Goal: Task Accomplishment & Management: Complete application form

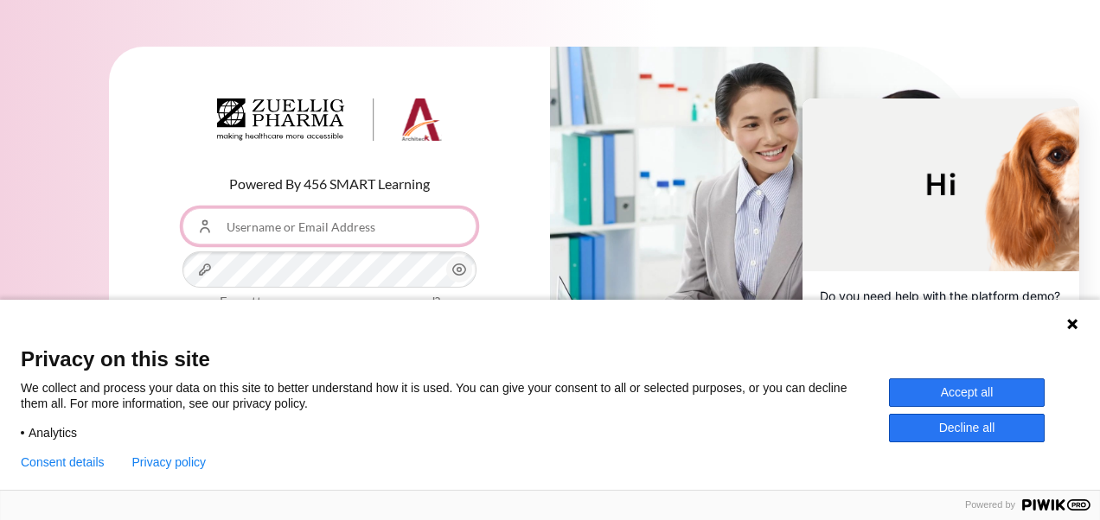
click at [255, 222] on input "Username or Email Address" at bounding box center [329, 226] width 294 height 36
type input "[EMAIL_ADDRESS][DOMAIN_NAME]"
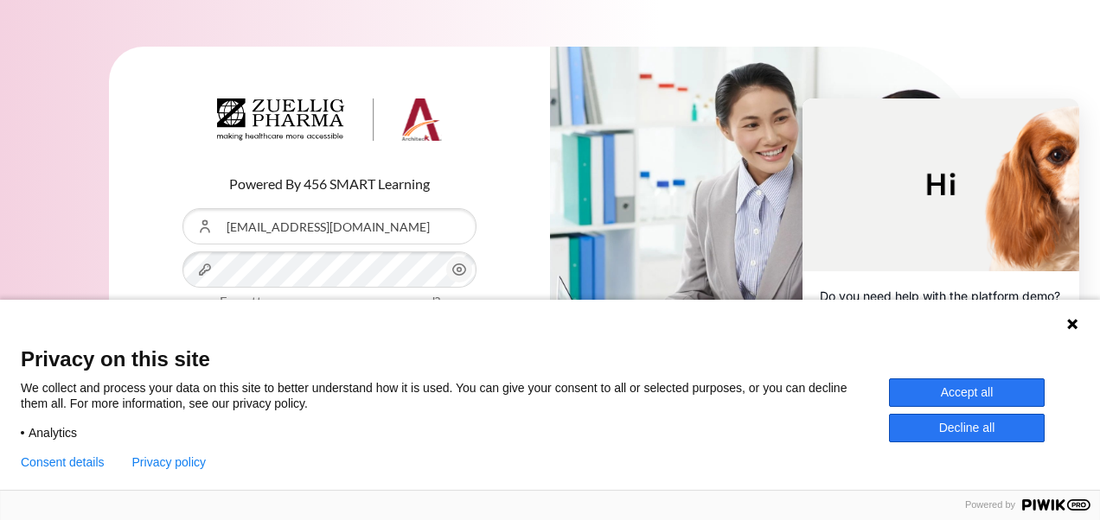
click at [1071, 324] on icon at bounding box center [1072, 324] width 10 height 10
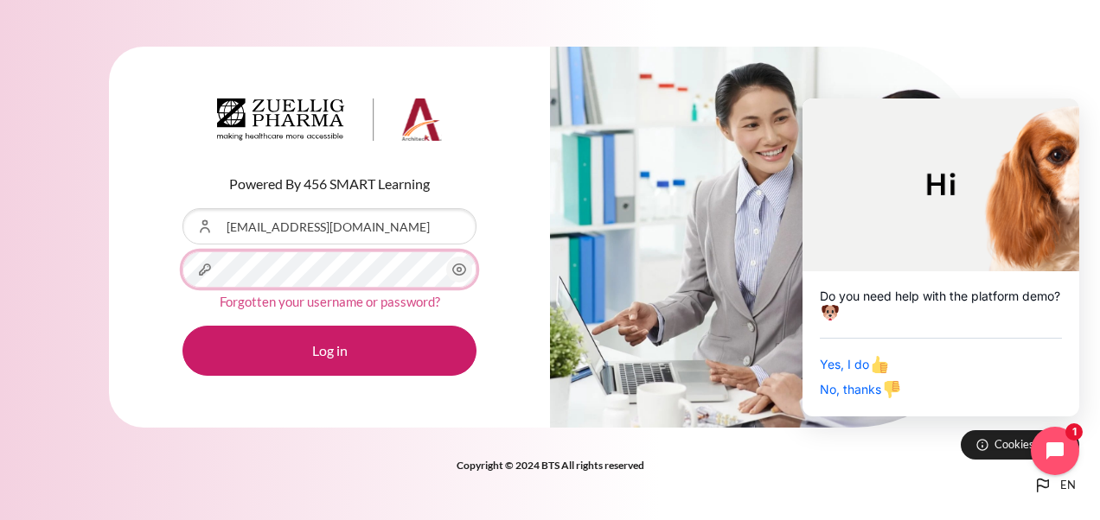
click at [182, 326] on button "Log in" at bounding box center [329, 351] width 294 height 50
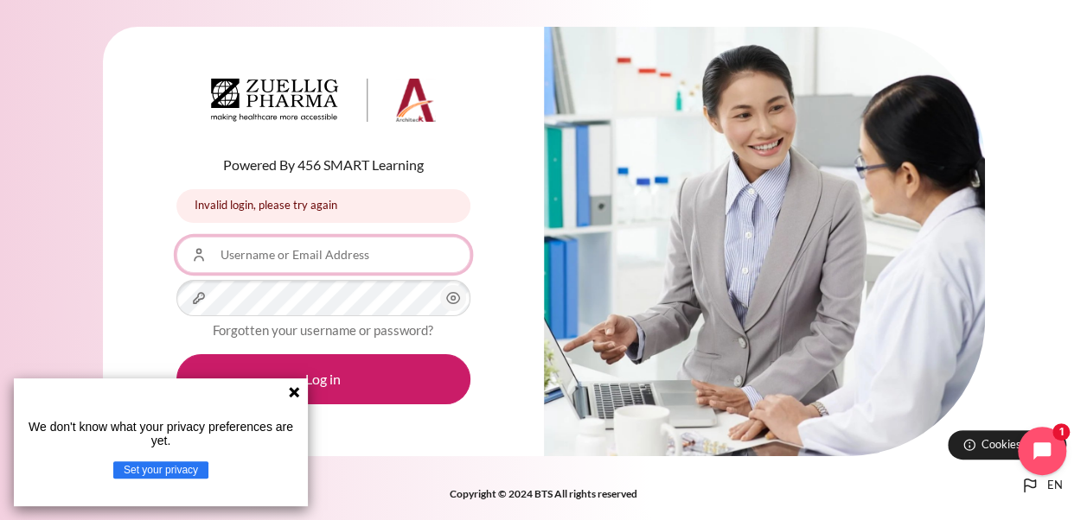
click at [252, 254] on input "Username or Email Address" at bounding box center [323, 255] width 294 height 36
type input "tranglth@zuelligpharma.com"
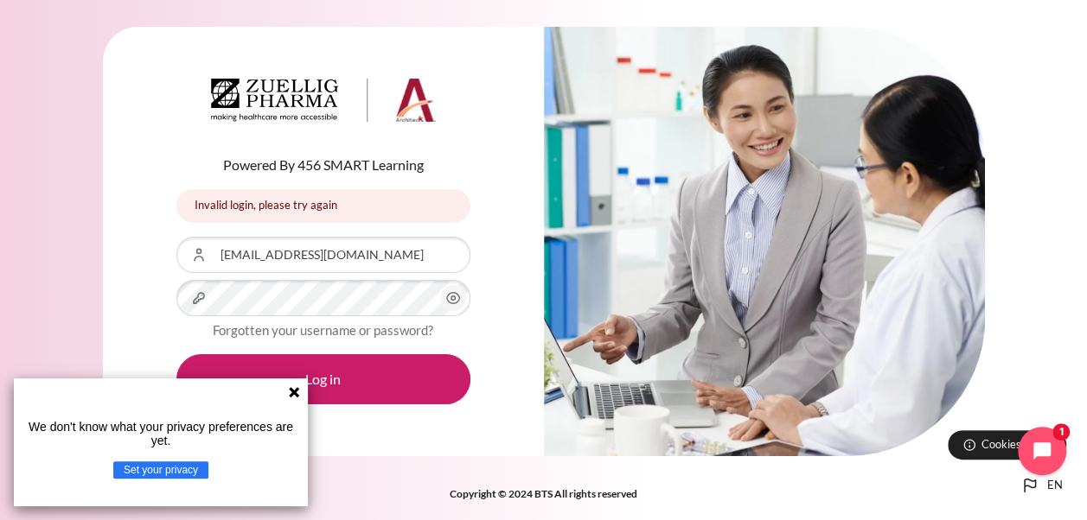
click at [451, 297] on icon "Content" at bounding box center [453, 298] width 21 height 21
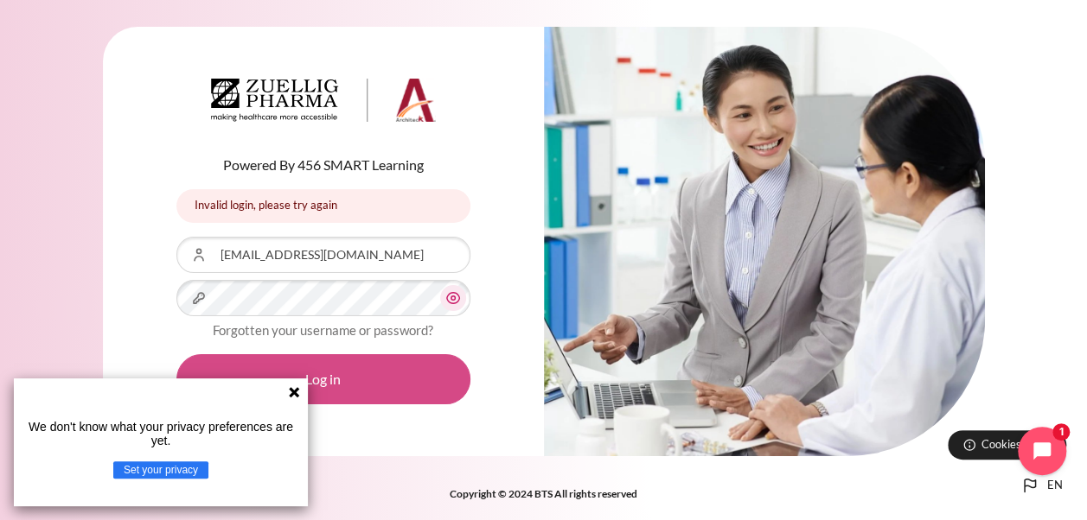
click at [432, 381] on button "Log in" at bounding box center [323, 379] width 294 height 50
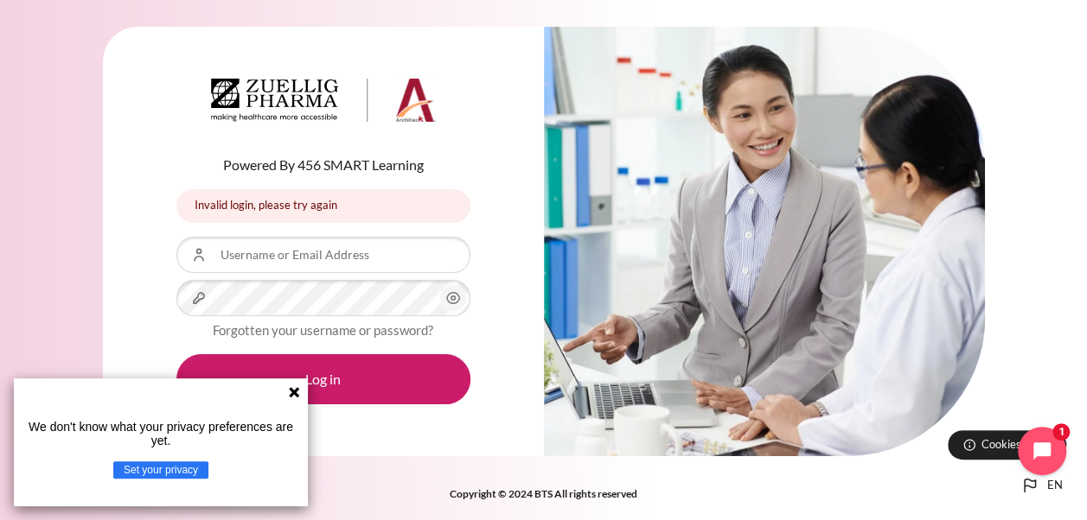
click at [297, 392] on icon at bounding box center [294, 393] width 14 height 14
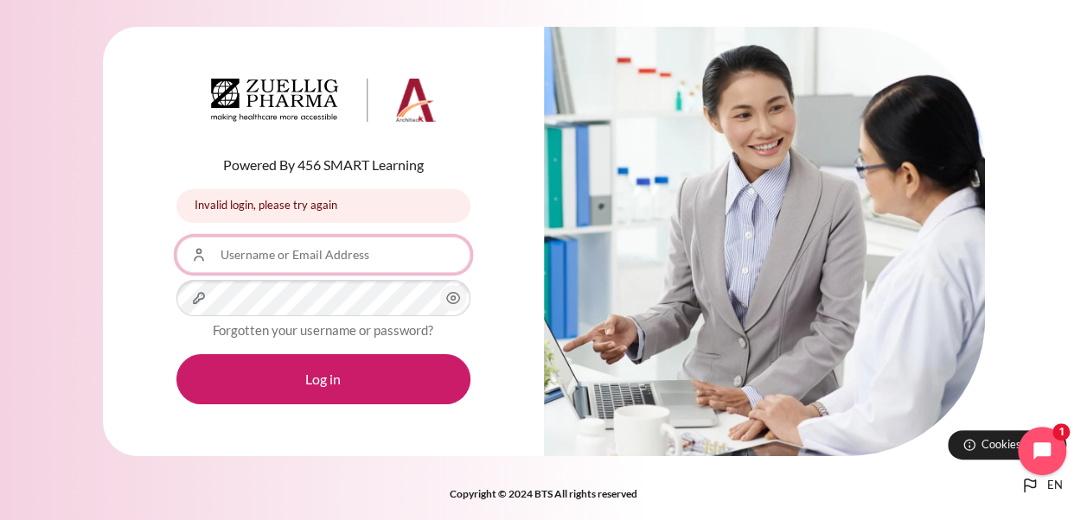
click at [232, 252] on input "Username or Email Address" at bounding box center [323, 255] width 294 height 36
type input "[EMAIL_ADDRESS][DOMAIN_NAME]"
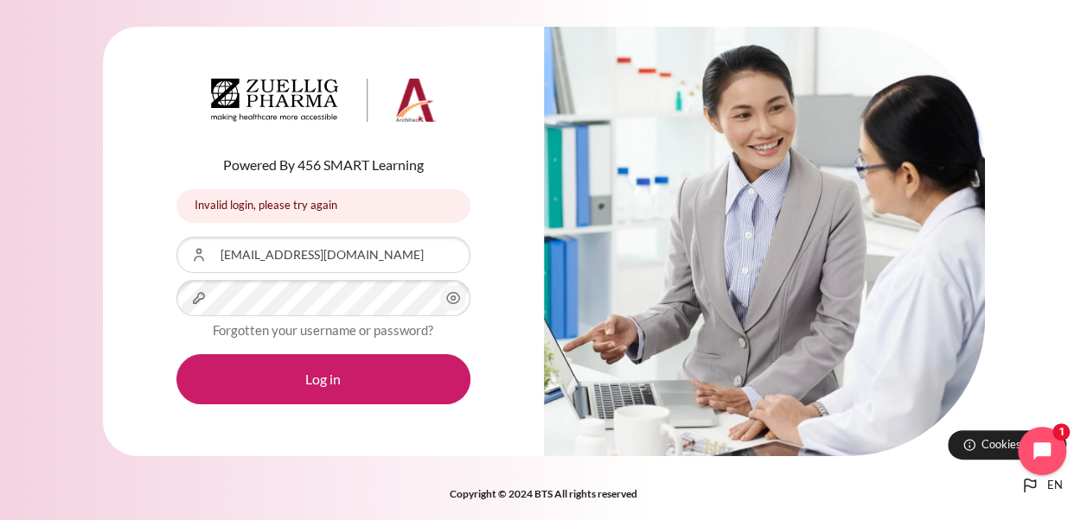
click at [458, 297] on icon "Content" at bounding box center [453, 298] width 21 height 21
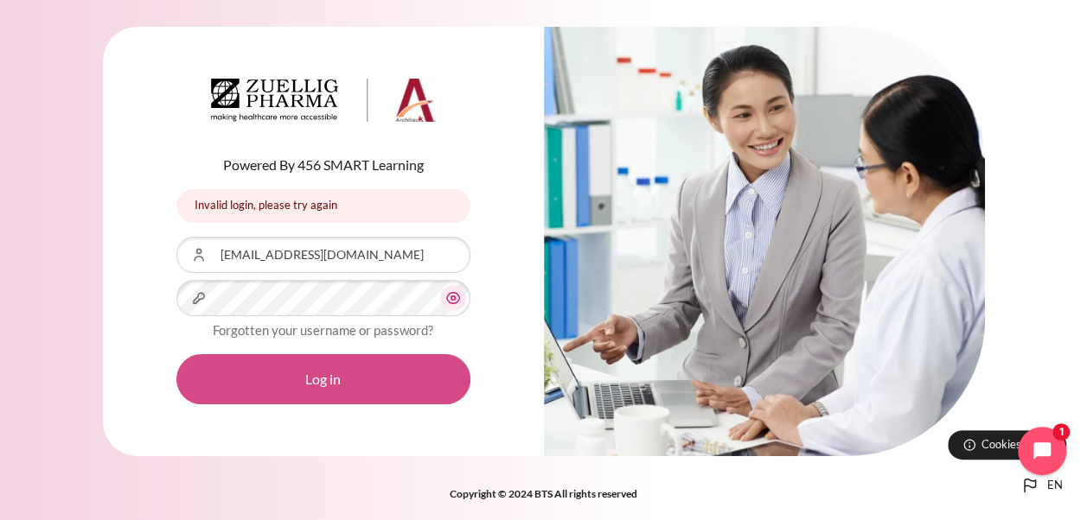
click at [293, 379] on button "Log in" at bounding box center [323, 379] width 294 height 50
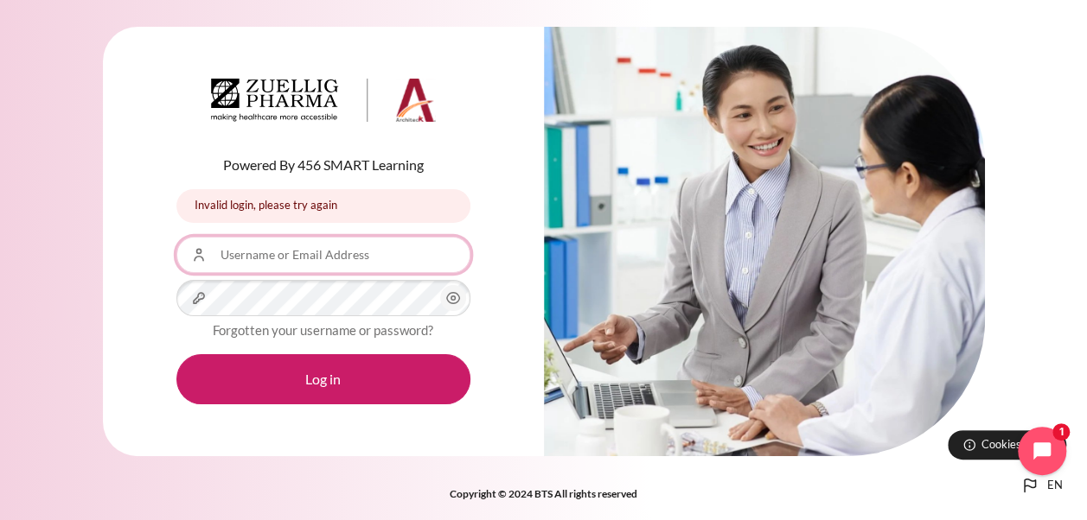
click at [303, 251] on input "Username or Email Address" at bounding box center [323, 255] width 294 height 36
type input "tranglth@zuelligpharma.com.vn"
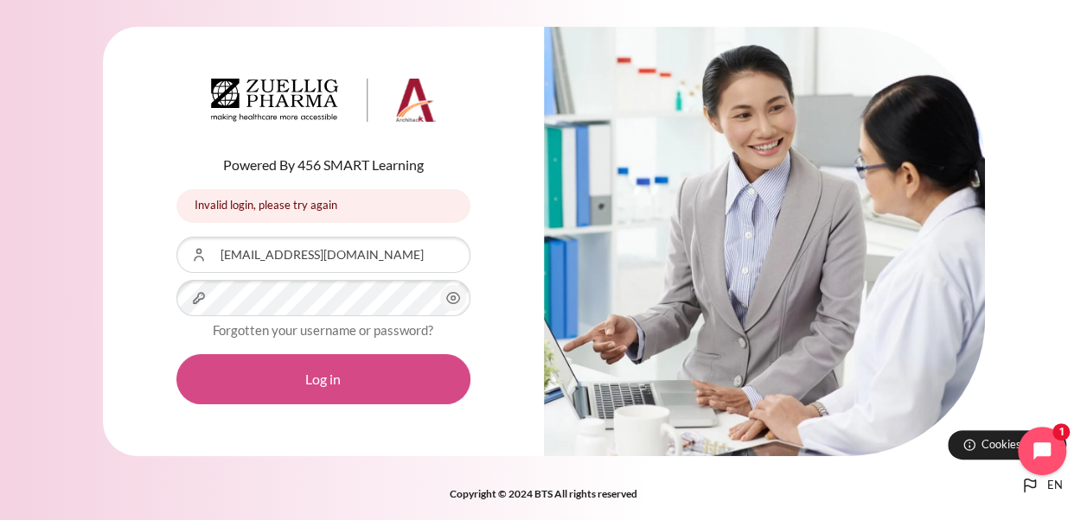
click at [375, 375] on button "Log in" at bounding box center [323, 379] width 294 height 50
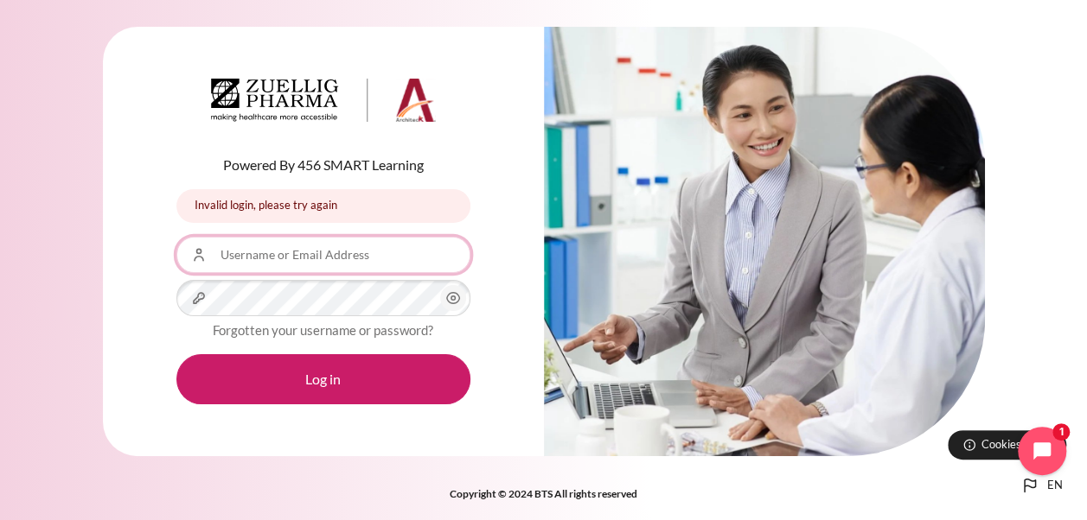
click at [230, 247] on input "Username or Email Address" at bounding box center [323, 255] width 294 height 36
type input "tranglth@zuelligpharma.com.vn"
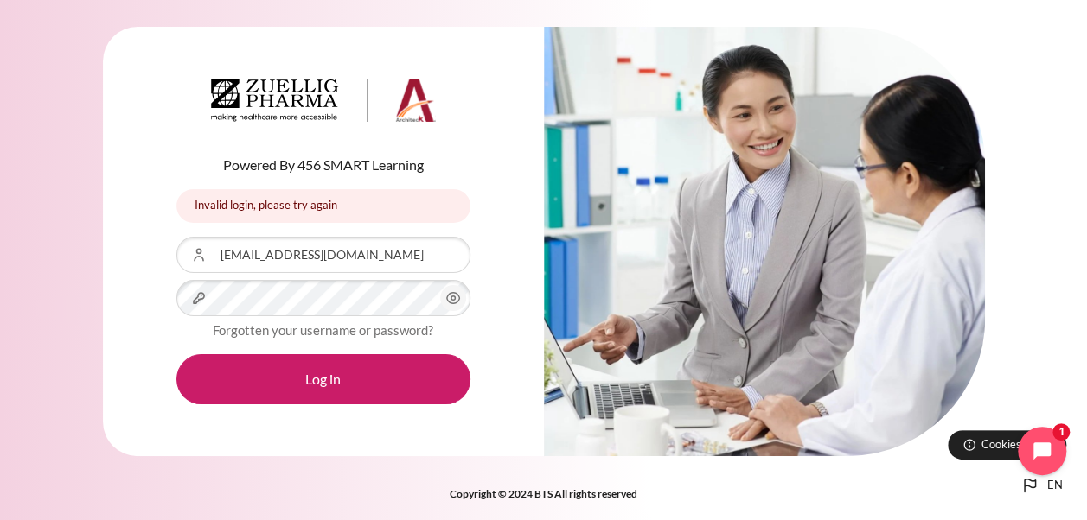
click at [450, 295] on icon "Content" at bounding box center [453, 298] width 21 height 21
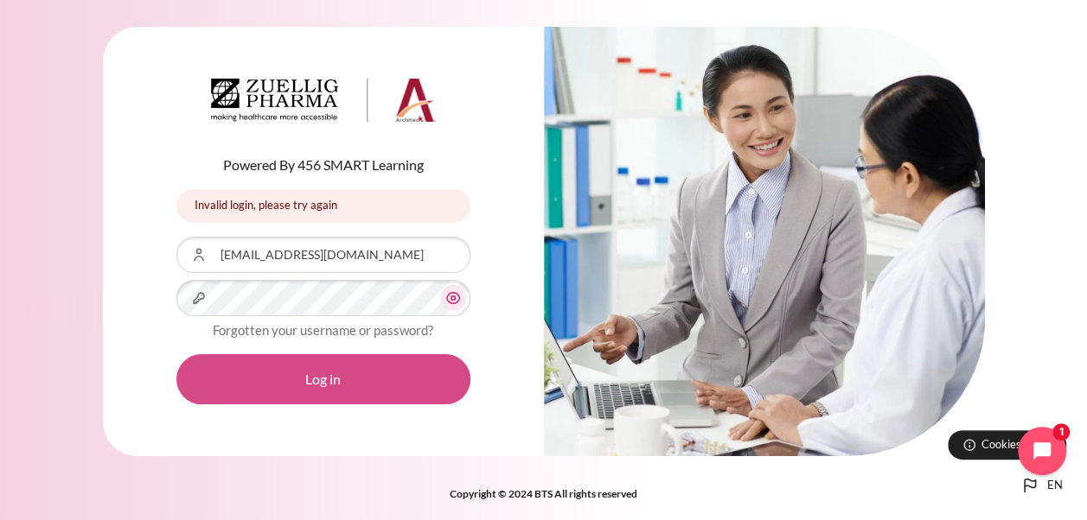
click at [330, 378] on button "Log in" at bounding box center [323, 379] width 294 height 50
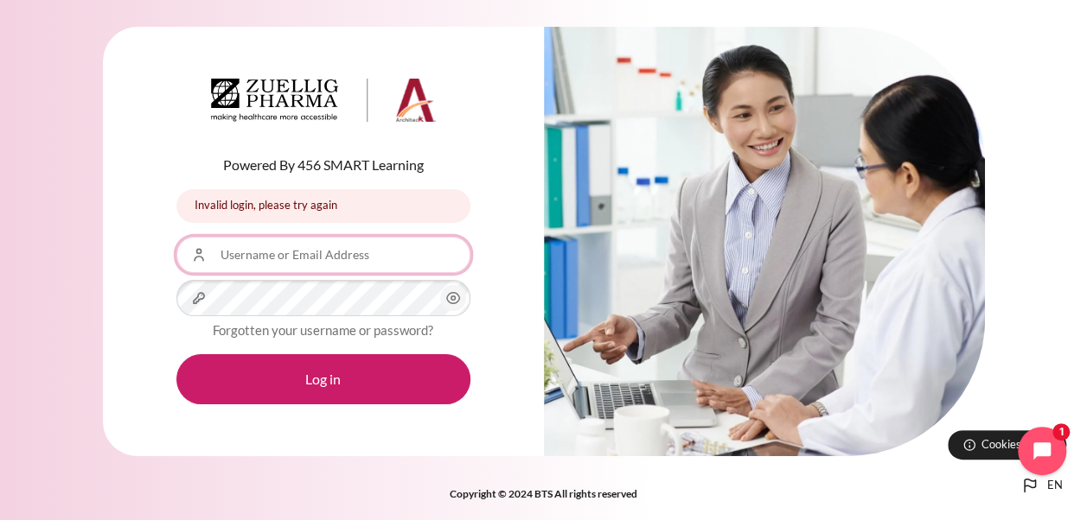
click at [237, 256] on input "Username or Email Address" at bounding box center [323, 255] width 294 height 36
click at [405, 258] on input "tranglth@zuelligpharma.com.vn" at bounding box center [323, 255] width 294 height 36
click at [345, 256] on input "tranglth@zuelligpharma.com.vn" at bounding box center [323, 255] width 294 height 36
type input "[EMAIL_ADDRESS][DOMAIN_NAME]"
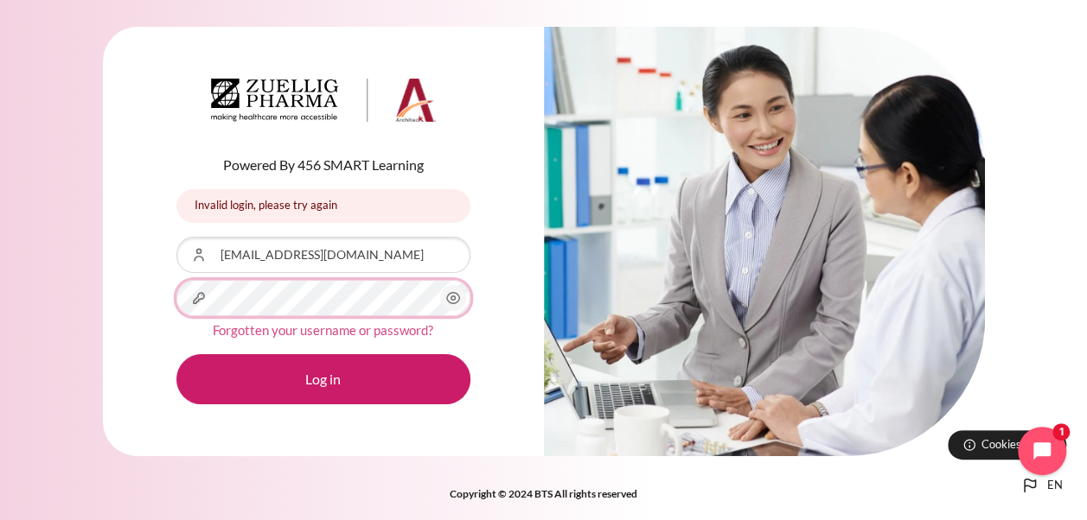
click at [176, 354] on button "Log in" at bounding box center [323, 379] width 294 height 50
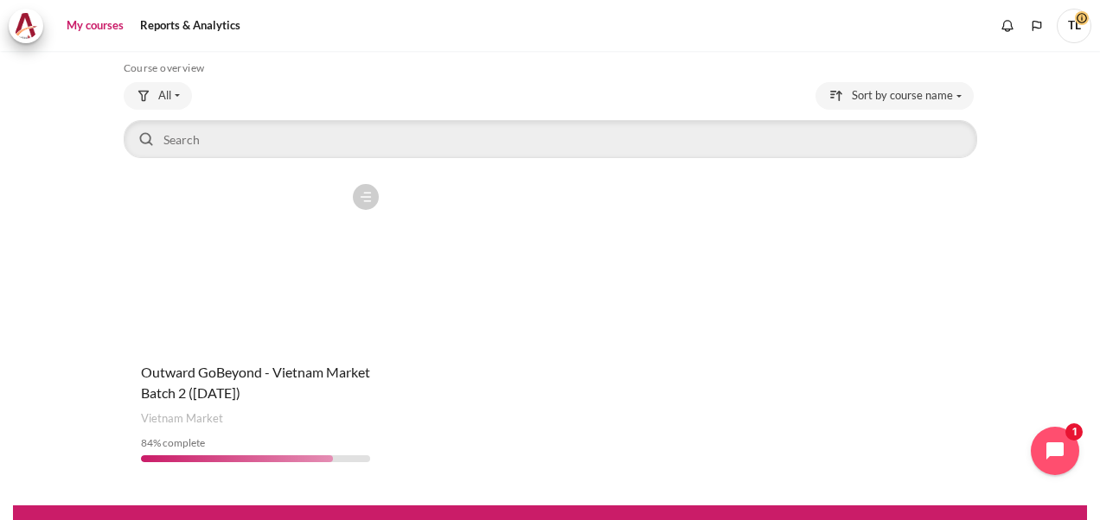
scroll to position [111, 0]
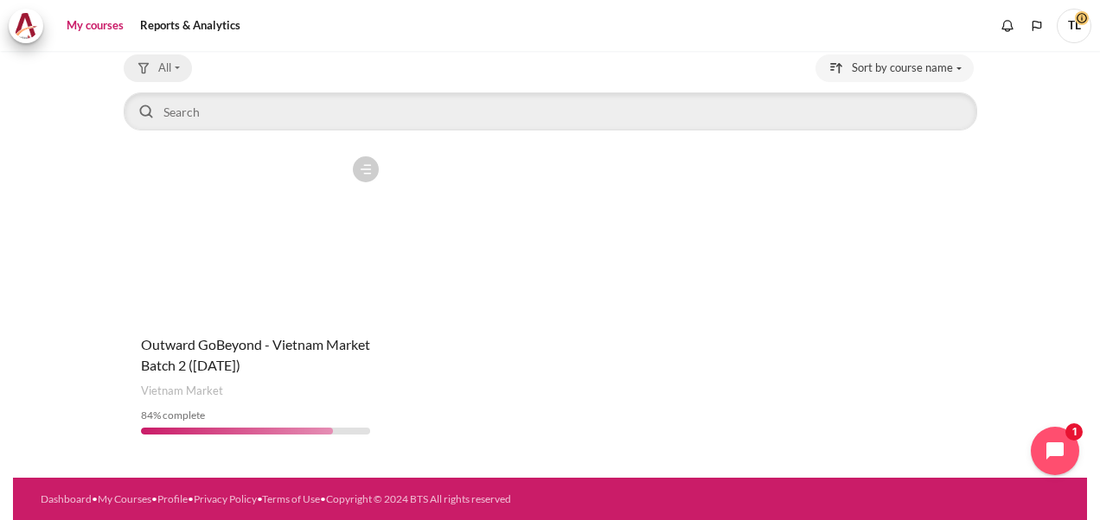
click at [165, 71] on span "All" at bounding box center [164, 68] width 13 height 17
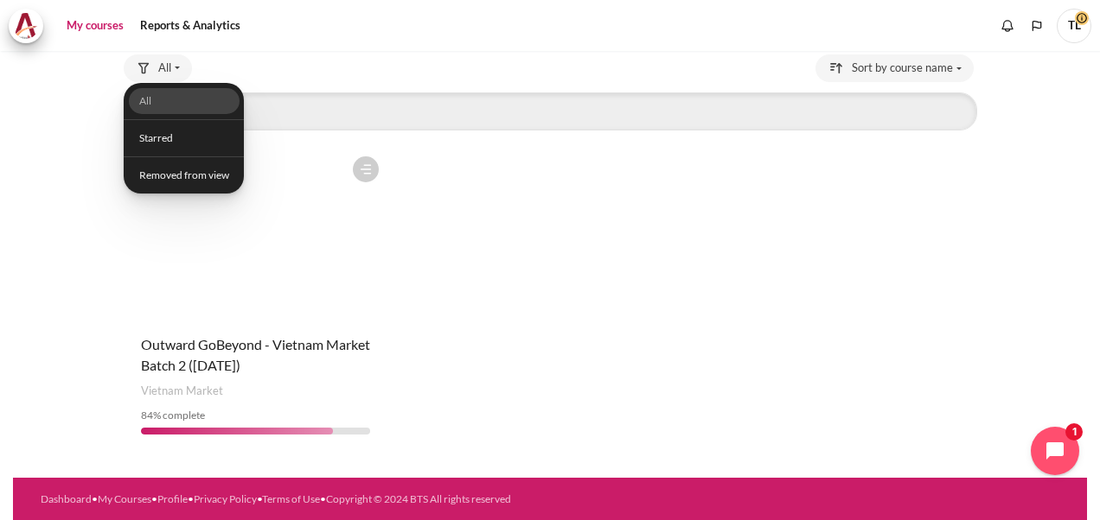
click at [552, 239] on div "Course is starred Actions for course Outward GoBeyond - Vietnam Market Batch 2 …" at bounding box center [550, 298] width 853 height 301
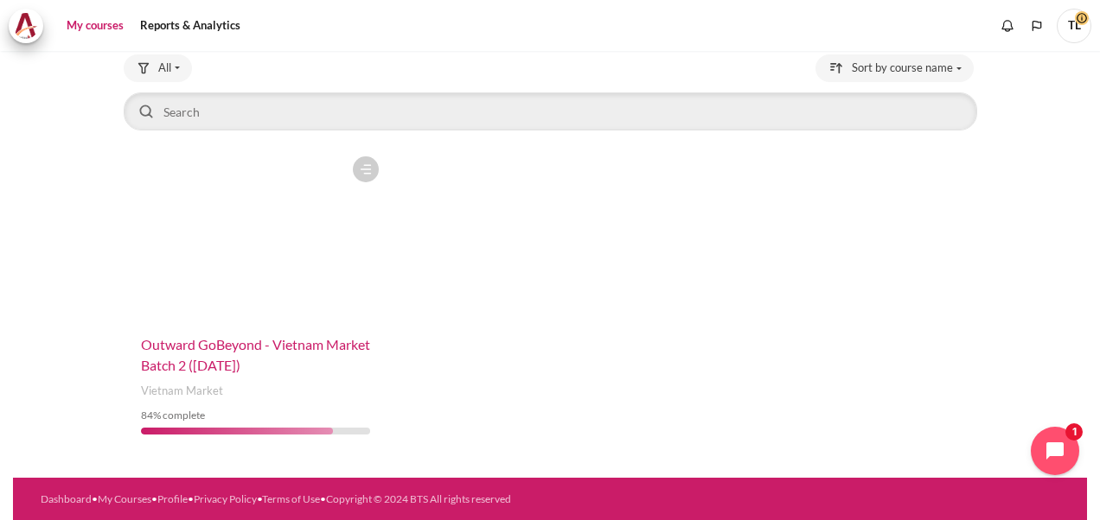
drag, startPoint x: 244, startPoint y: 341, endPoint x: 624, endPoint y: 251, distance: 390.9
click at [244, 340] on span "Outward GoBeyond - Vietnam Market Batch 2 ([DATE])" at bounding box center [255, 354] width 229 height 37
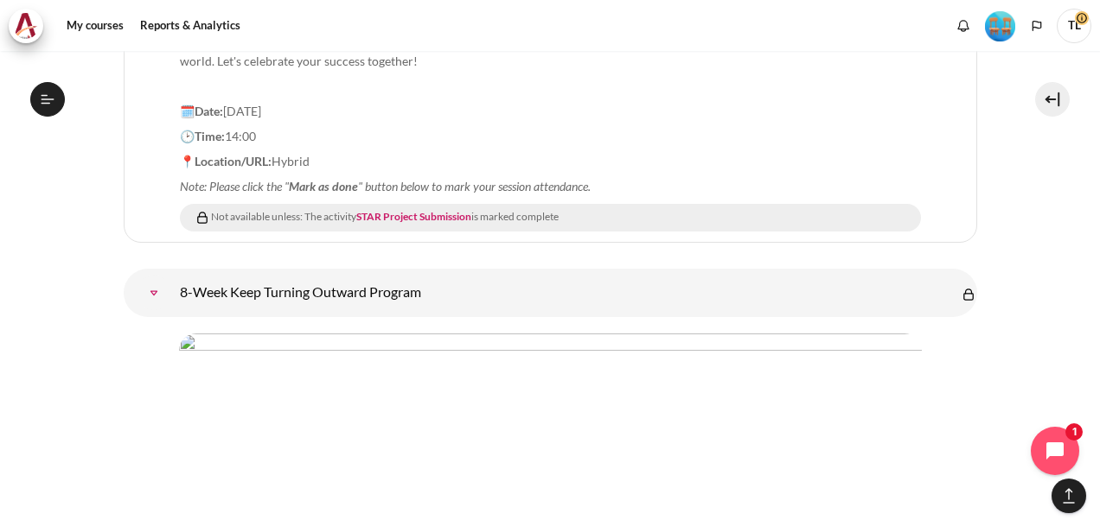
click at [715, 334] on img "Content" at bounding box center [550, 428] width 743 height 188
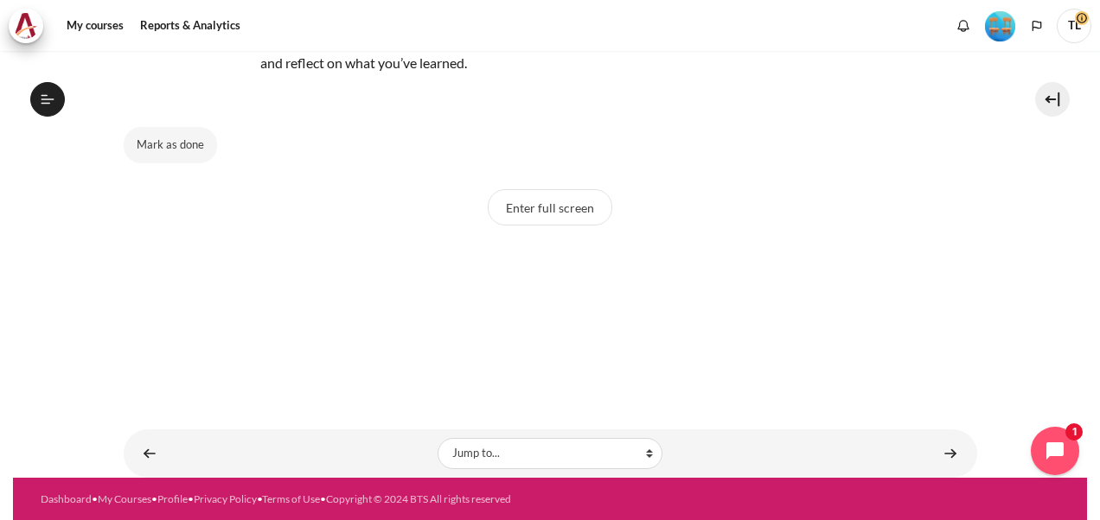
scroll to position [94, 0]
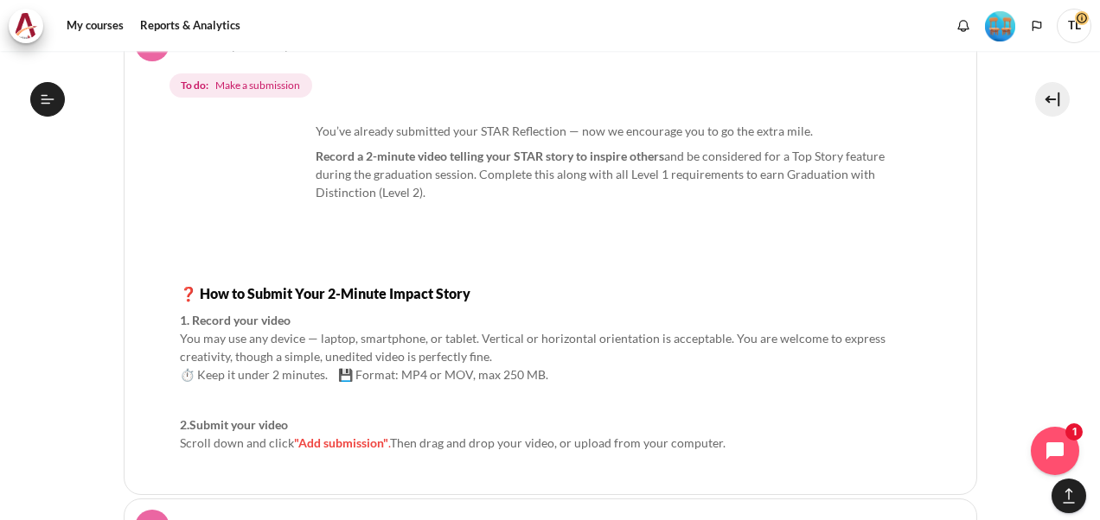
scroll to position [22423, 0]
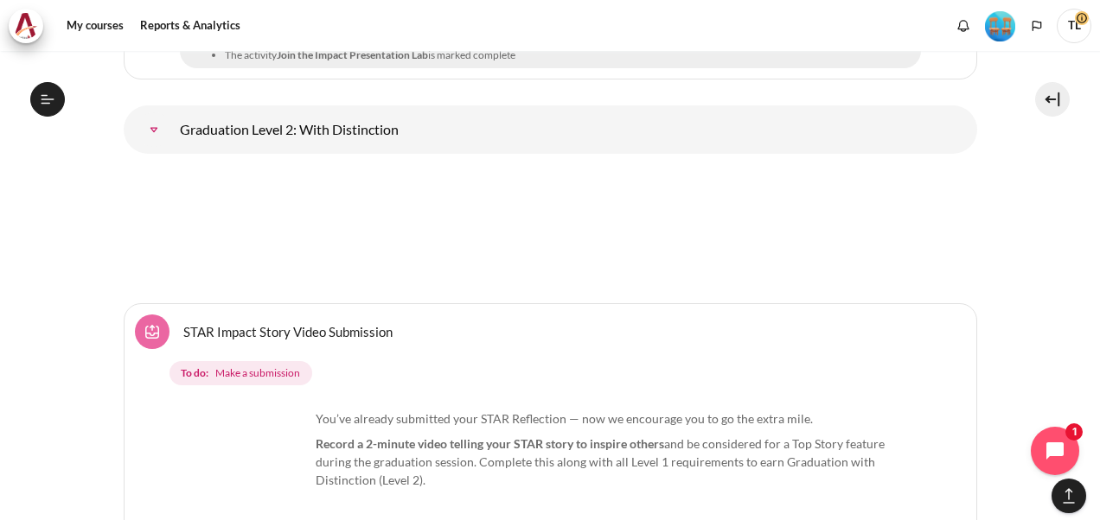
click at [272, 366] on span "Make a submission" at bounding box center [257, 374] width 85 height 16
click at [275, 323] on link "STAR Impact Story Video Submission Assignment" at bounding box center [287, 331] width 209 height 16
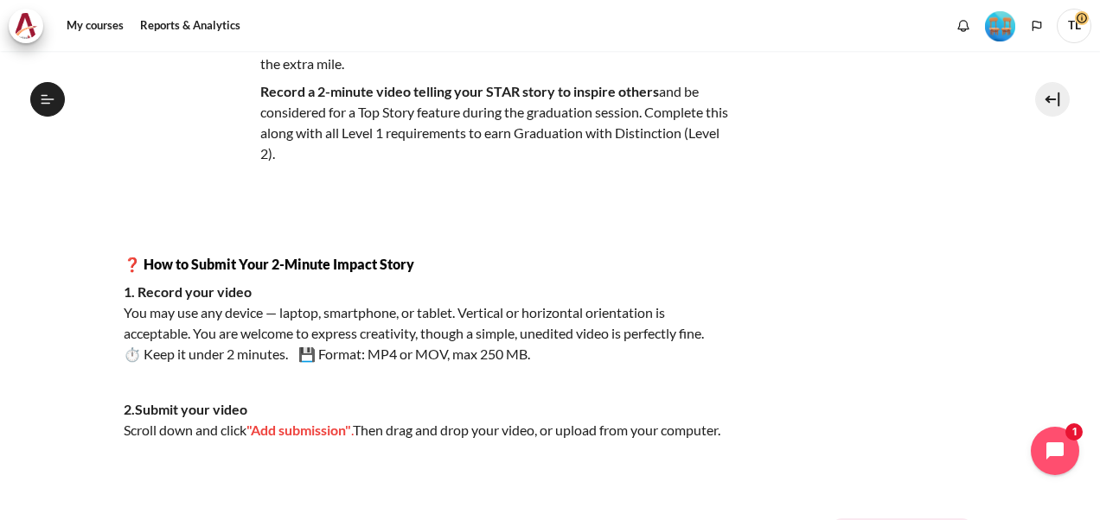
scroll to position [447, 0]
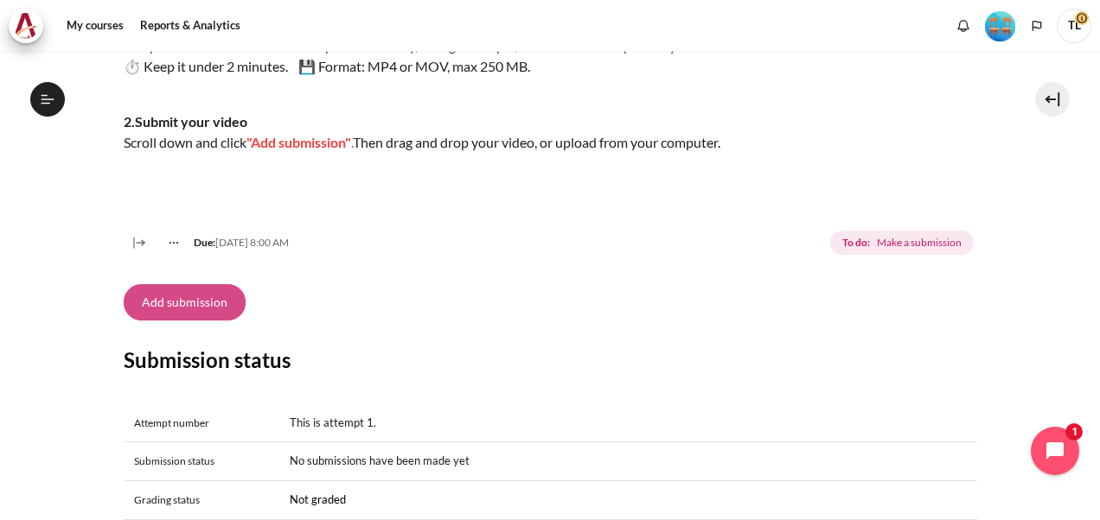
click at [185, 321] on button "Add submission" at bounding box center [185, 302] width 122 height 36
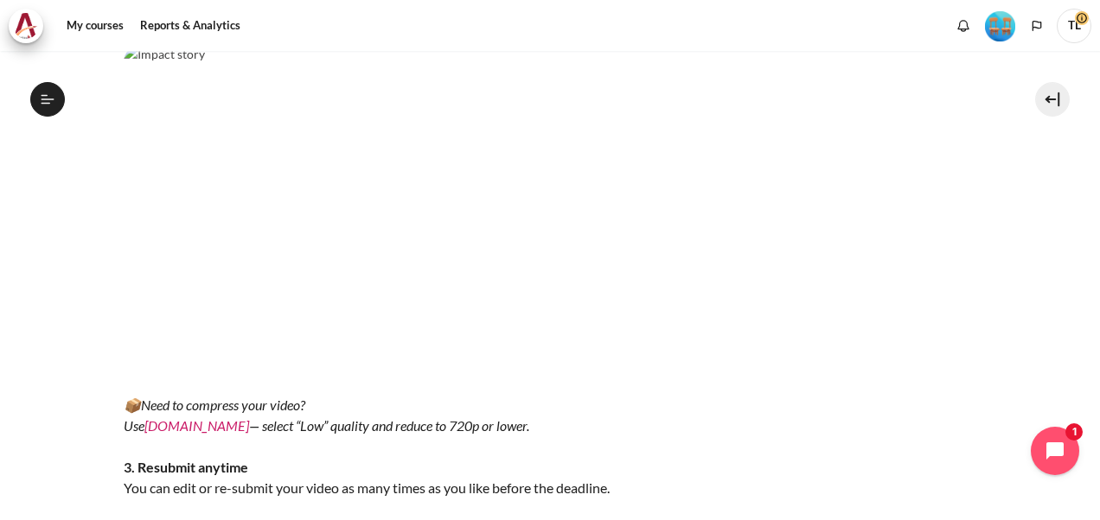
scroll to position [865, 0]
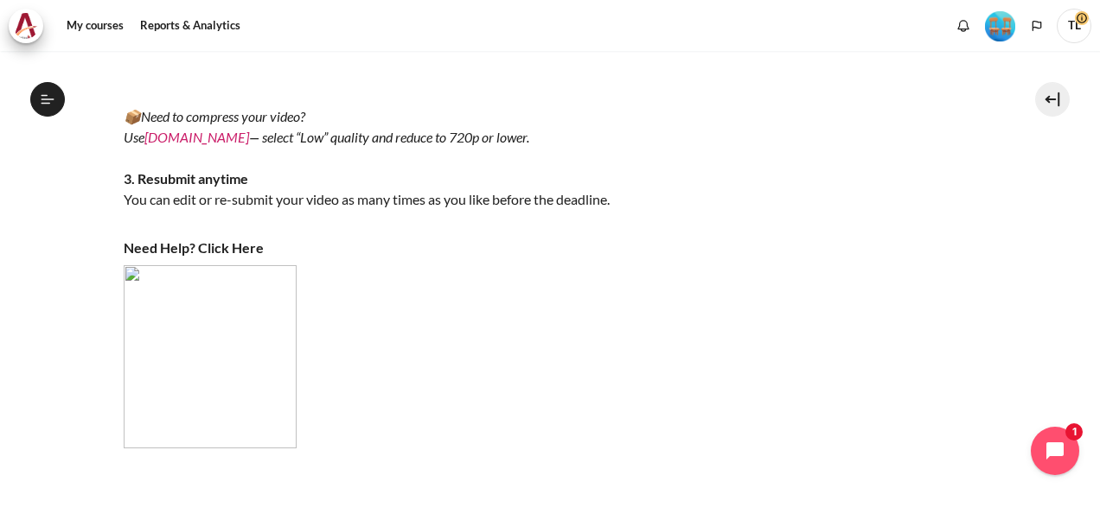
click at [222, 256] on strong "Need Help? Click Here" at bounding box center [194, 247] width 140 height 16
click at [199, 373] on img "Content" at bounding box center [210, 356] width 173 height 183
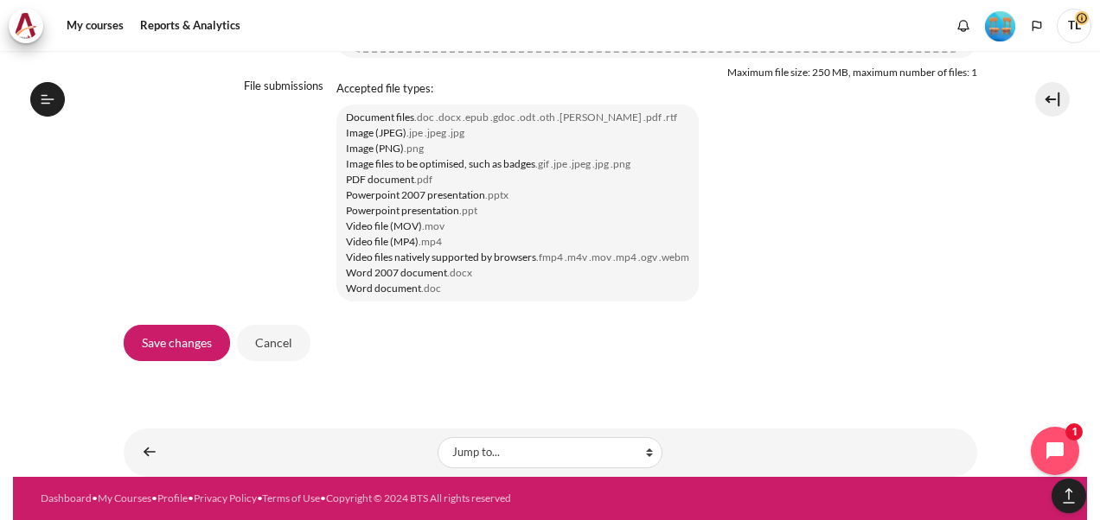
scroll to position [1371, 0]
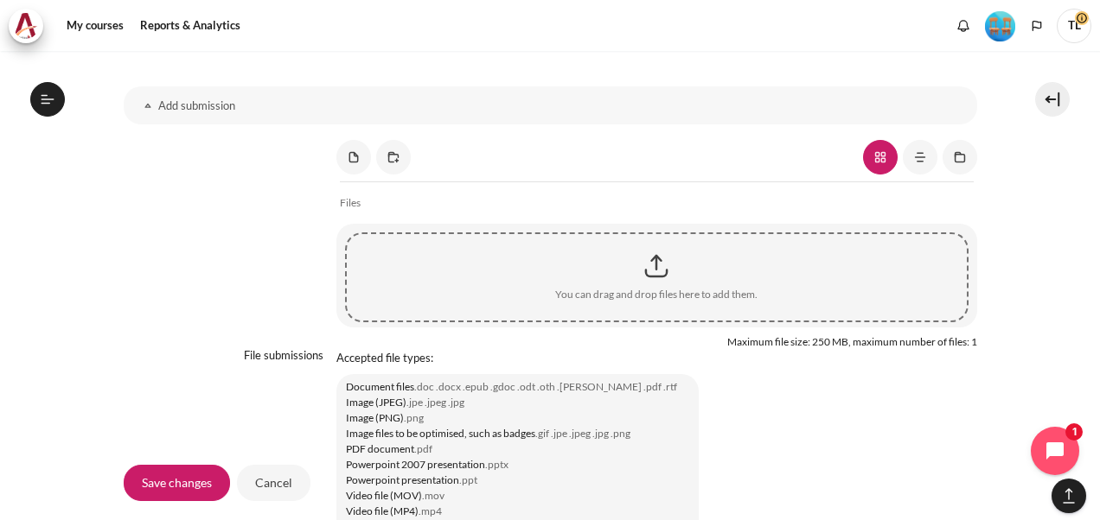
click at [646, 288] on div "Content" at bounding box center [656, 266] width 619 height 43
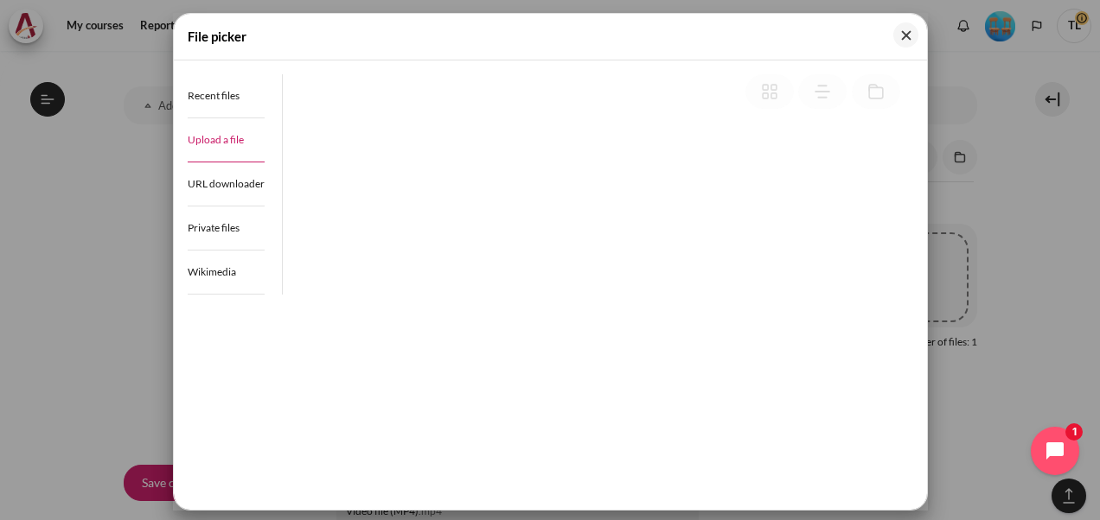
click at [206, 138] on span "Upload a file" at bounding box center [216, 139] width 56 height 13
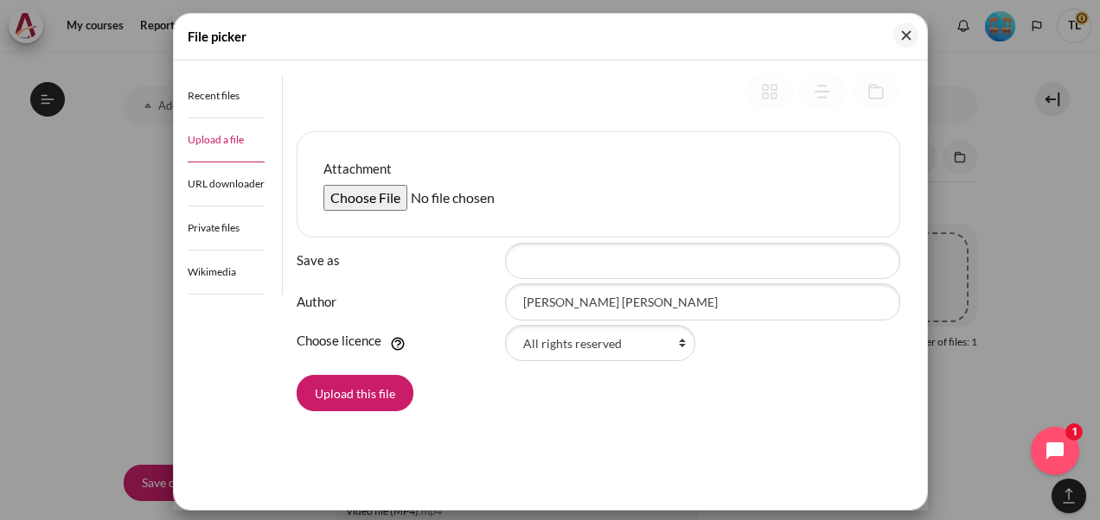
click at [375, 201] on input "Attachment" at bounding box center [455, 198] width 265 height 26
type input "C:\fakepath\Lê Thị Huyền Trang.mp4"
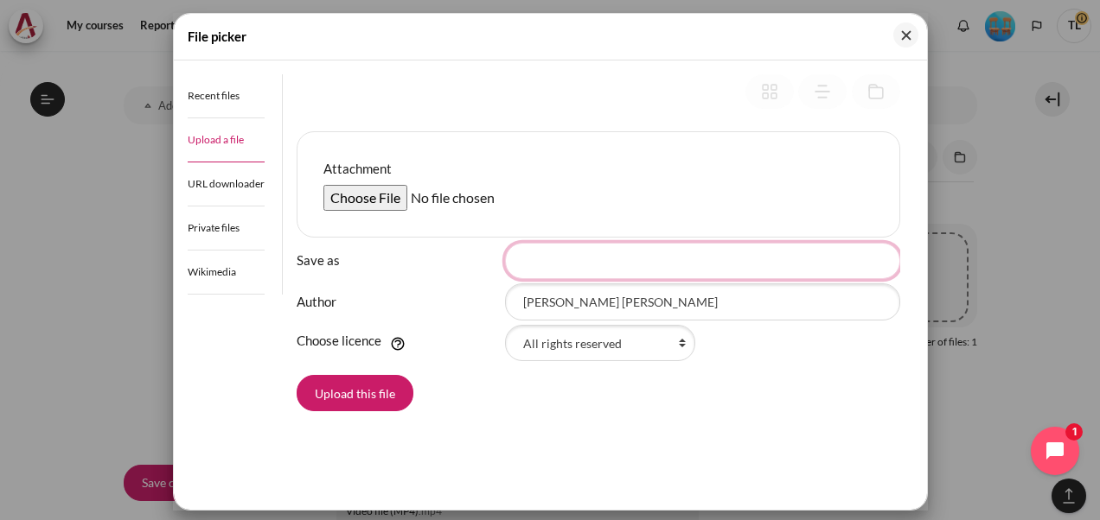
click at [546, 258] on input "Save as" at bounding box center [702, 261] width 395 height 36
type input "Lê Thị Huyền Trang"
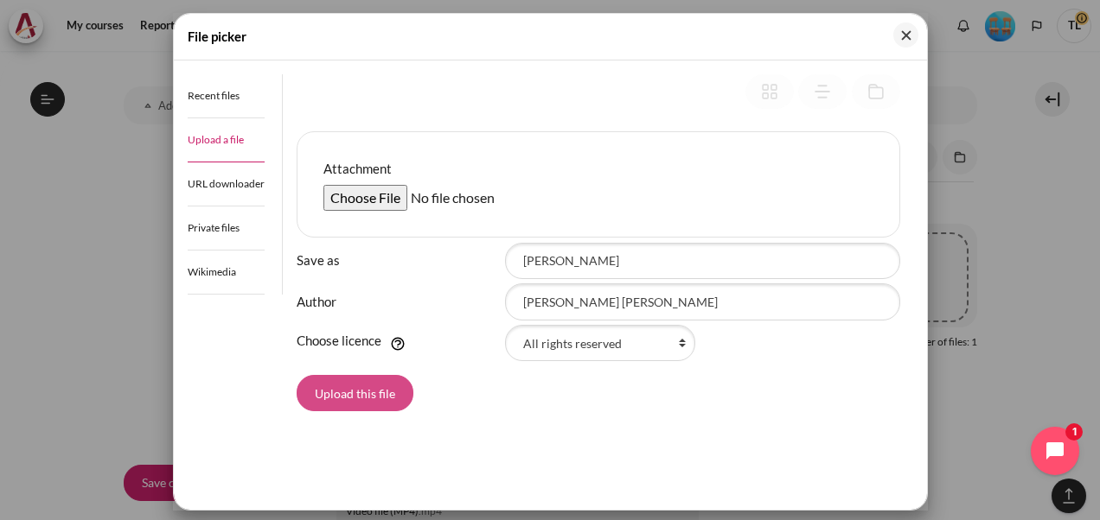
click at [364, 392] on button "Upload this file" at bounding box center [355, 393] width 117 height 36
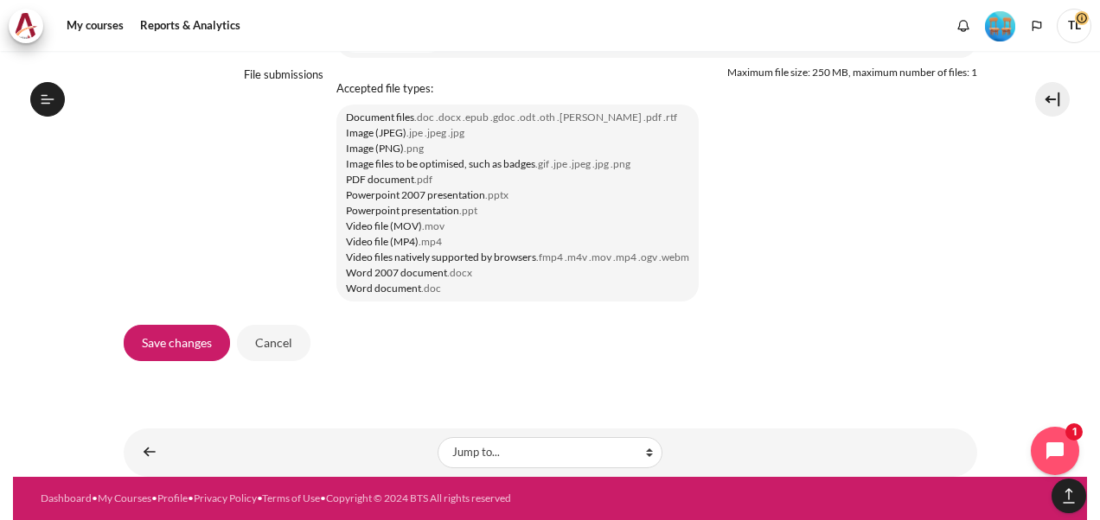
scroll to position [1393, 0]
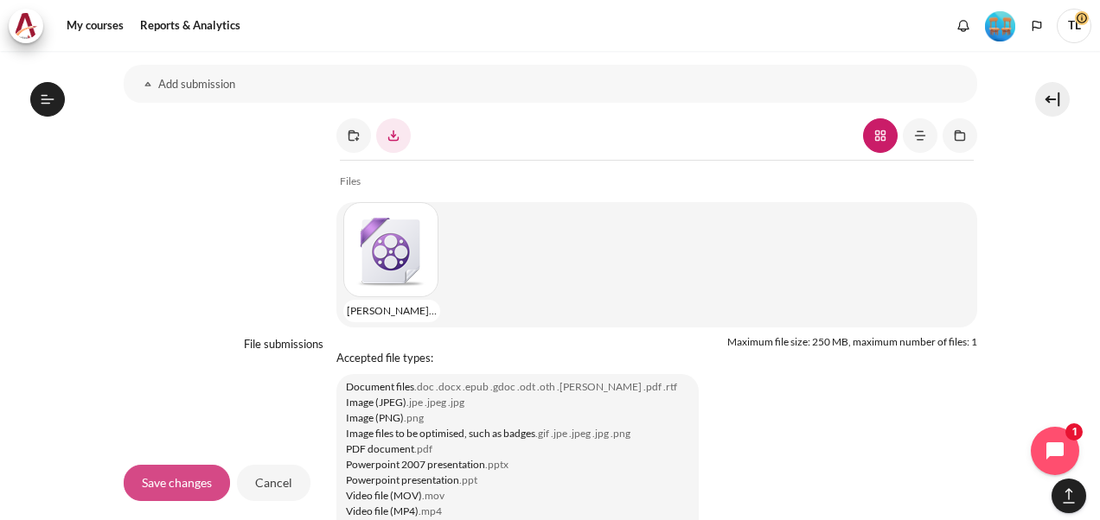
click at [165, 489] on input "Save changes" at bounding box center [177, 483] width 106 height 36
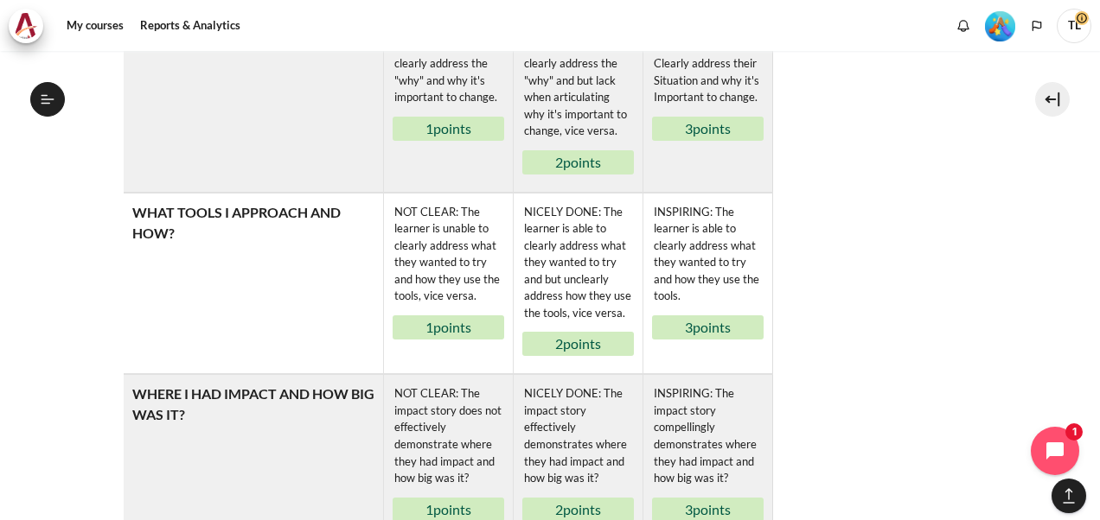
scroll to position [1382, 0]
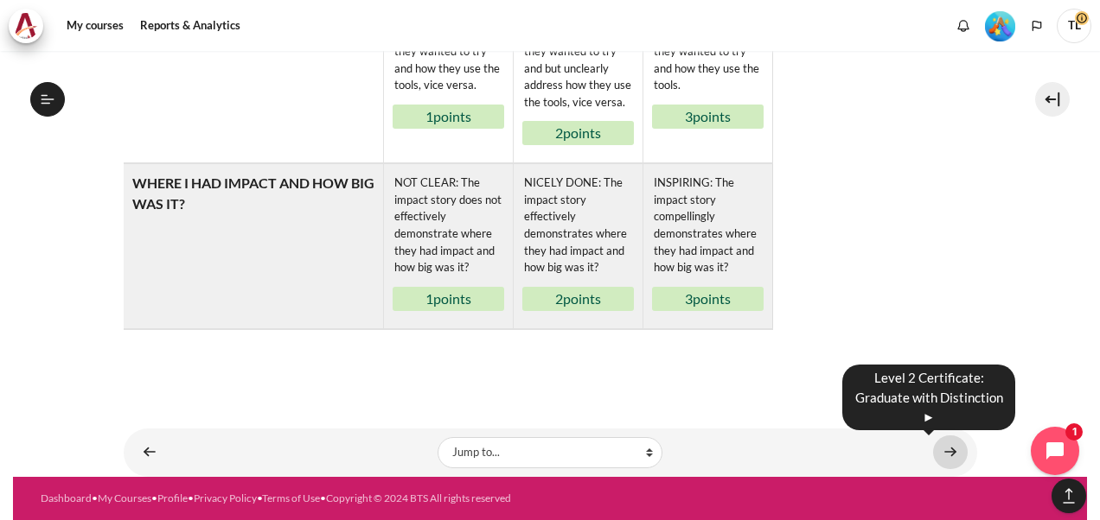
click at [937, 453] on link "Content" at bounding box center [950, 453] width 35 height 34
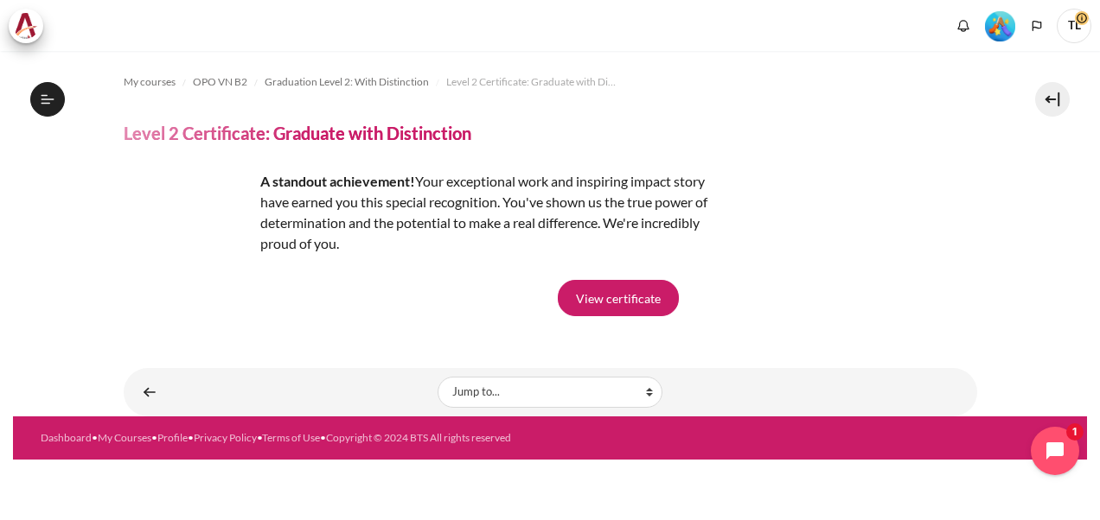
scroll to position [1868, 0]
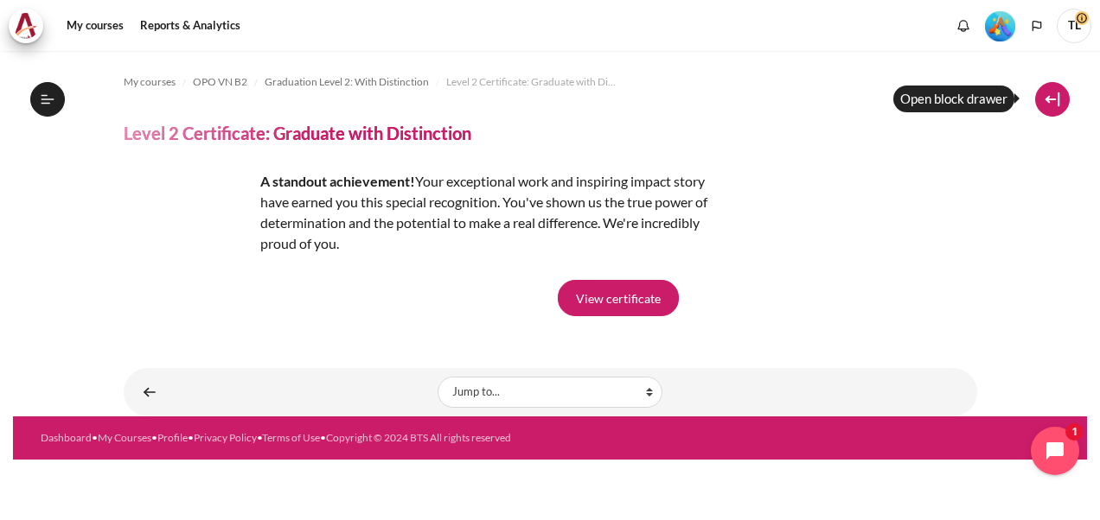
click at [1048, 99] on button at bounding box center [1052, 99] width 35 height 35
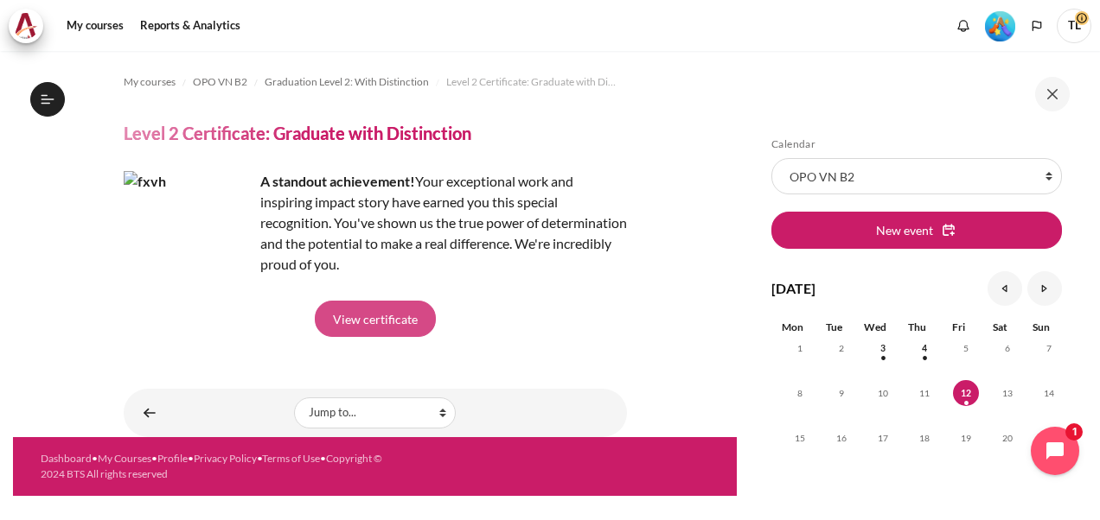
click at [367, 321] on link "View certificate" at bounding box center [375, 319] width 121 height 36
